Goal: Transaction & Acquisition: Purchase product/service

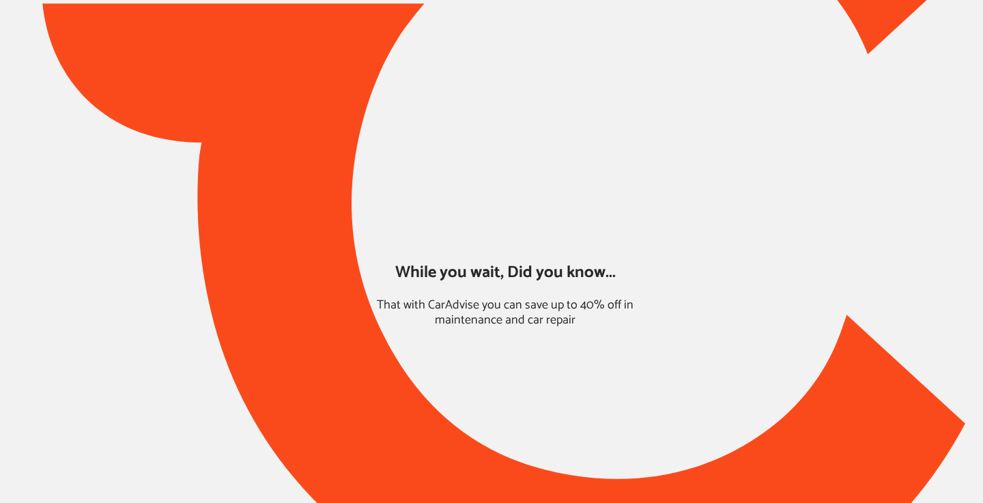
type input "*****"
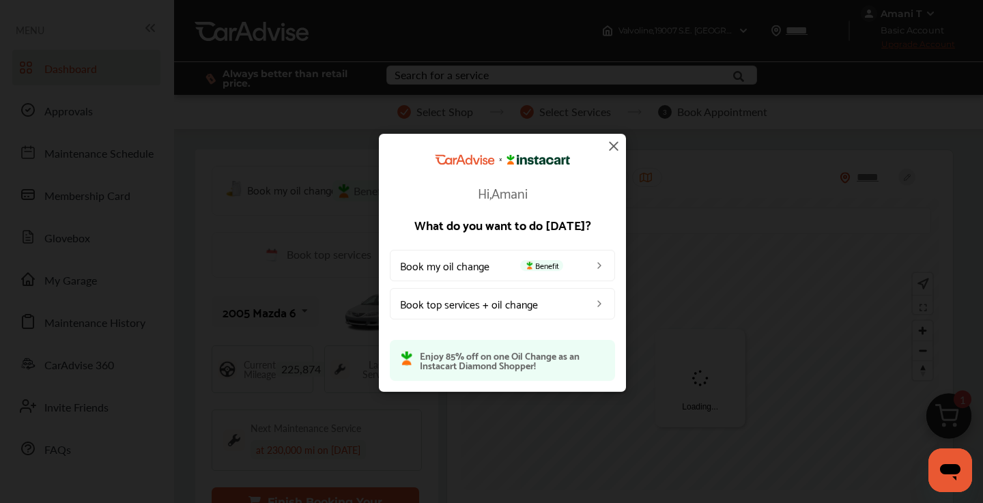
click at [612, 145] on img at bounding box center [614, 146] width 16 height 16
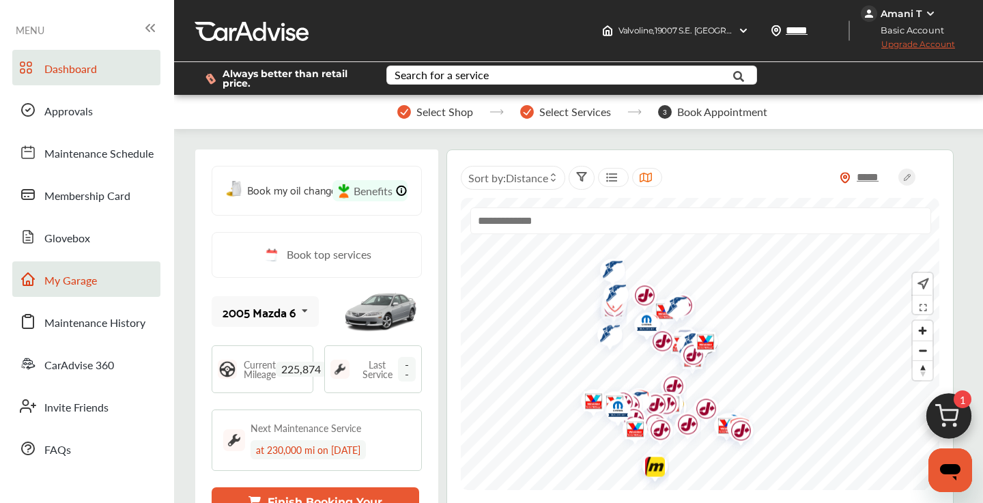
click at [87, 288] on span "My Garage" at bounding box center [70, 281] width 53 height 18
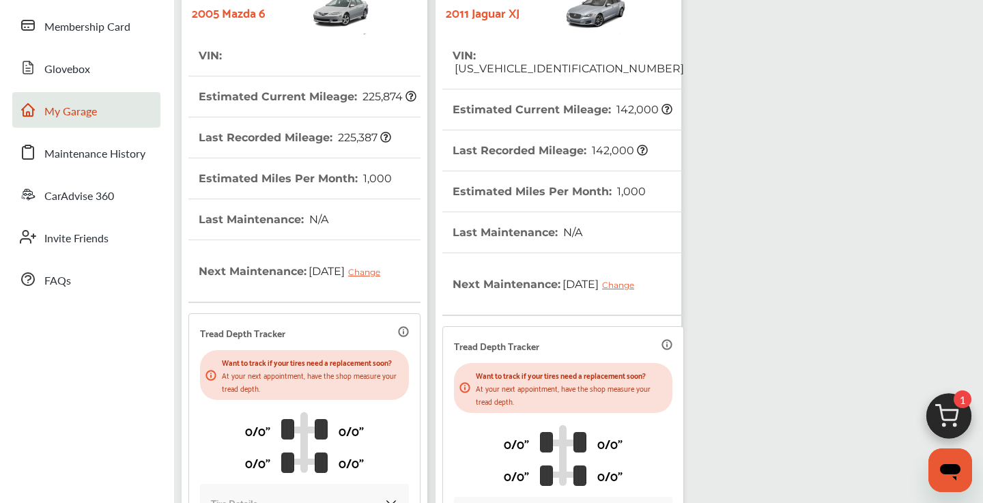
scroll to position [331, 0]
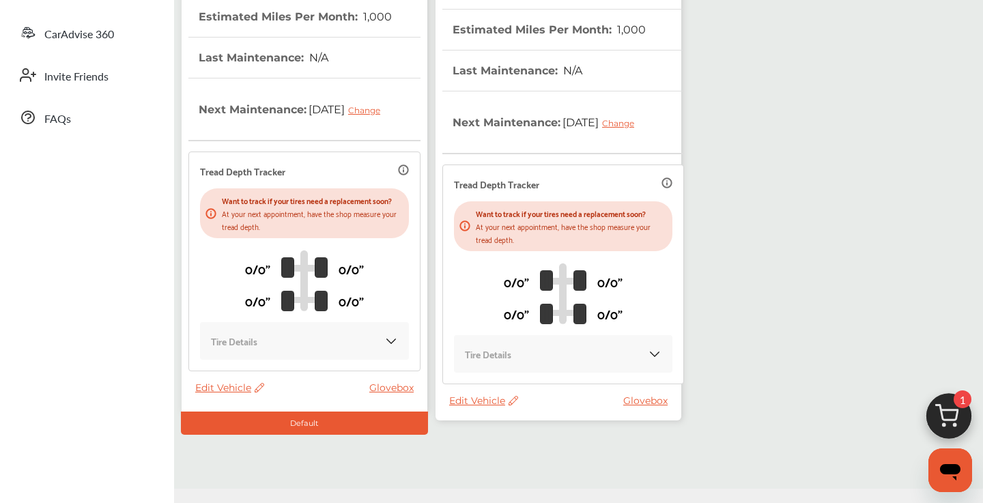
click at [941, 427] on img at bounding box center [949, 420] width 66 height 66
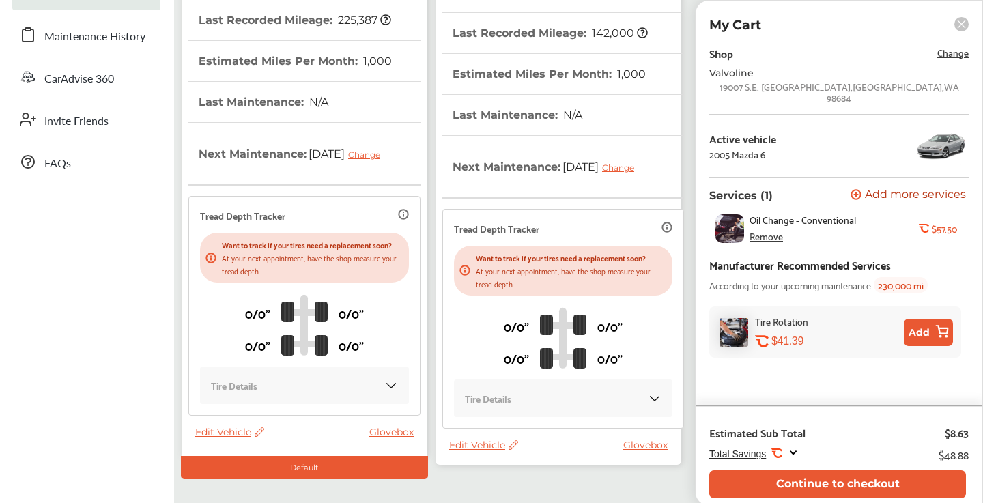
scroll to position [291, 0]
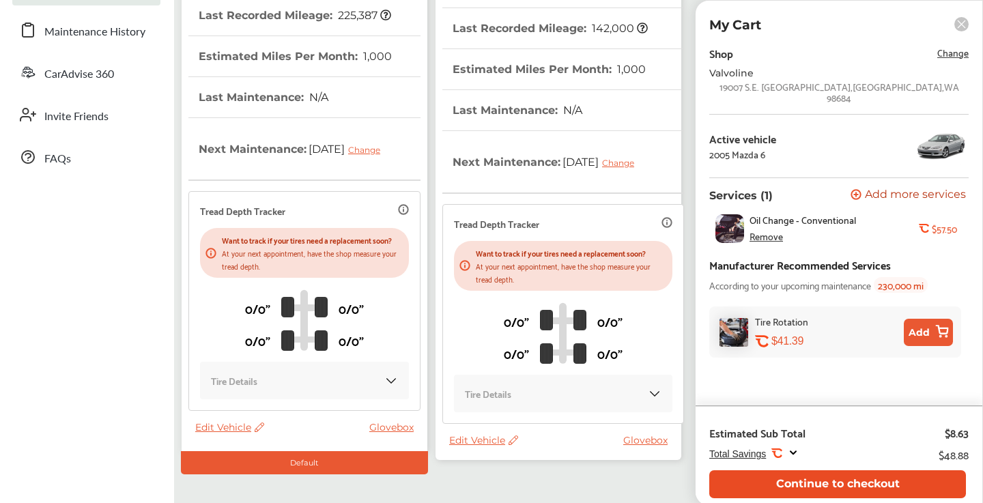
click at [828, 482] on button "Continue to checkout" at bounding box center [837, 484] width 257 height 28
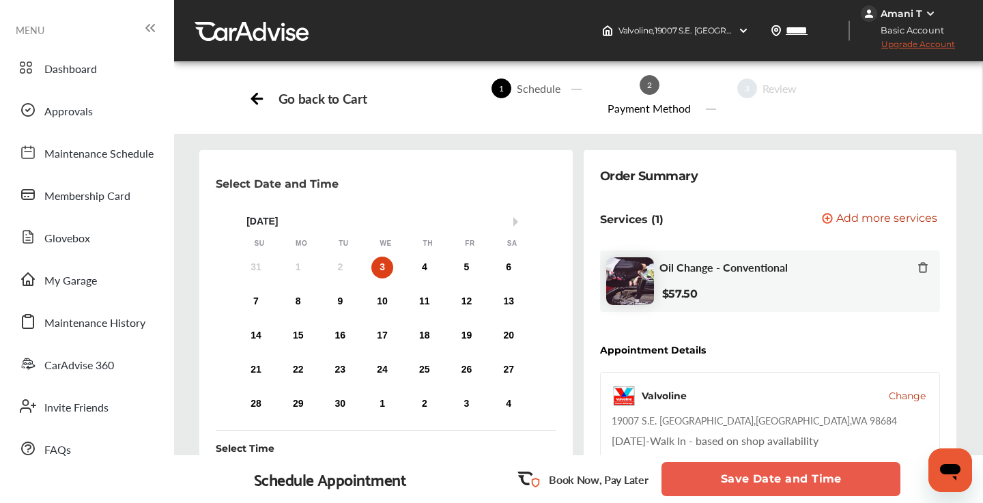
scroll to position [4, 0]
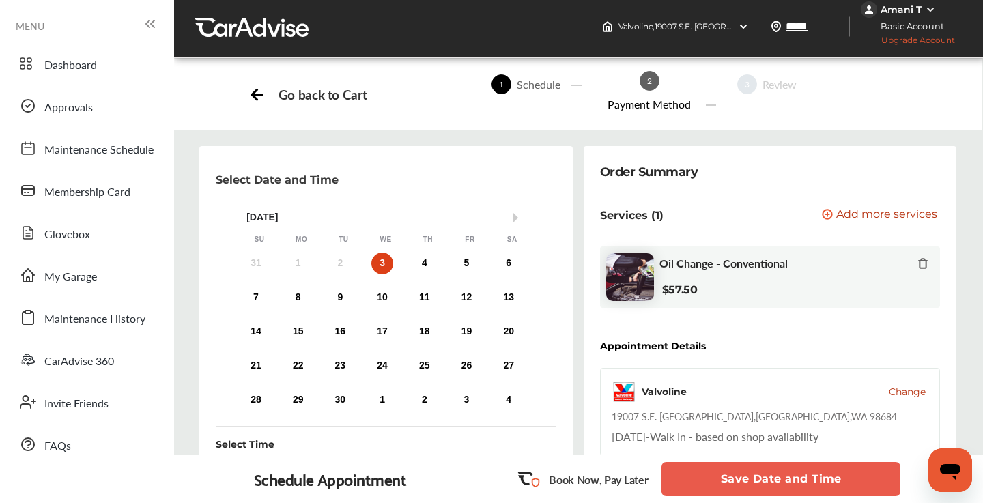
click at [922, 262] on icon at bounding box center [922, 263] width 11 height 11
